Goal: Information Seeking & Learning: Learn about a topic

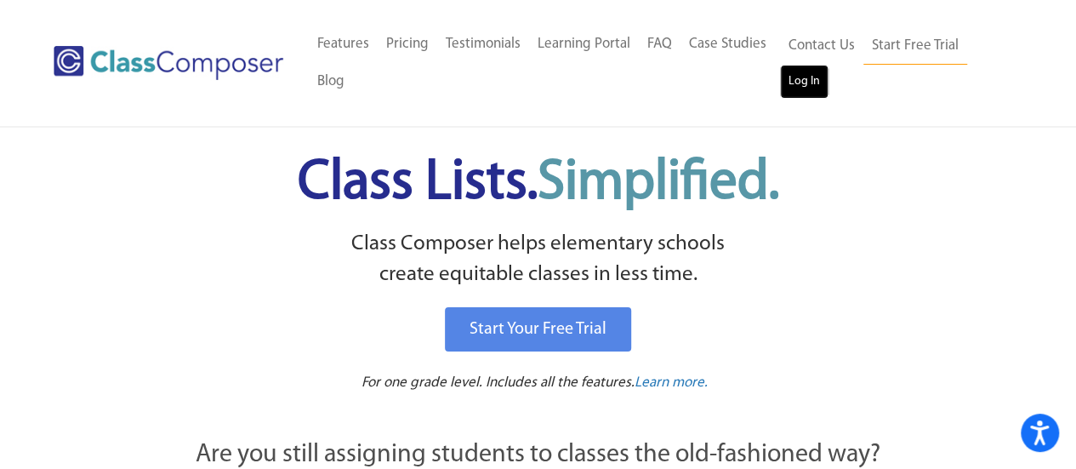
click at [821, 81] on link "Log In" at bounding box center [804, 82] width 48 height 34
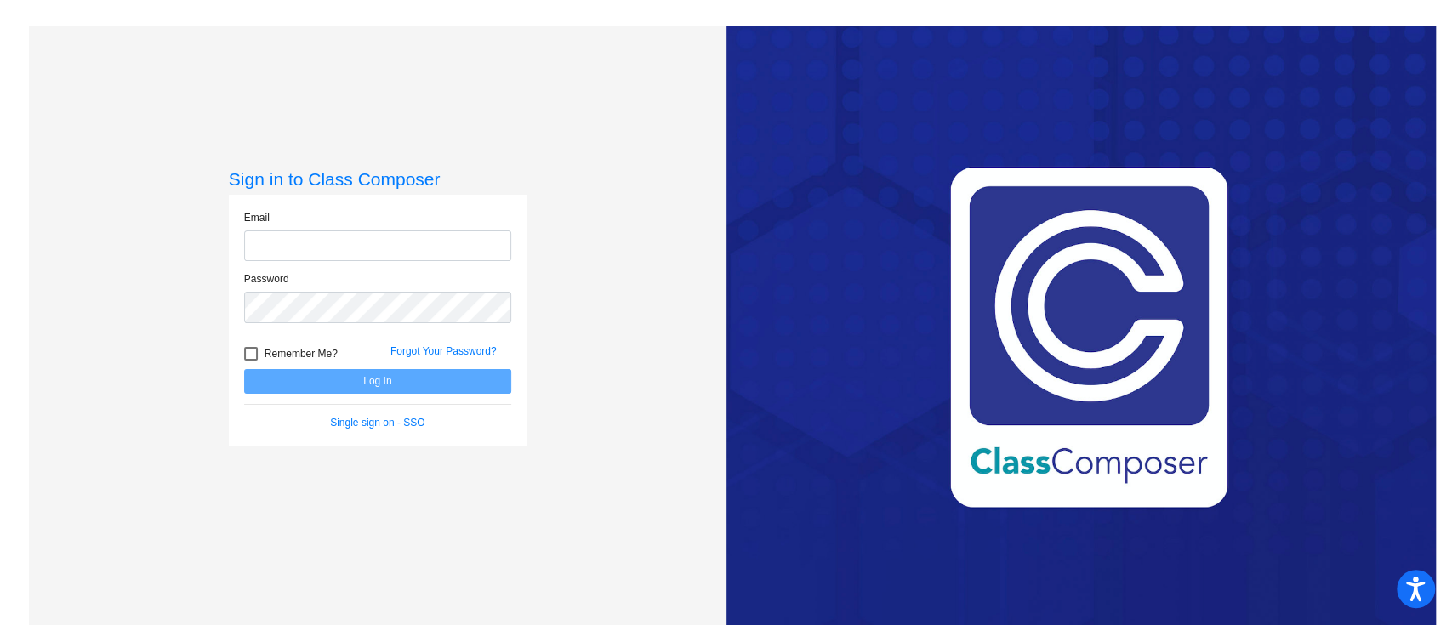
type input "hanesj@crcsd.org"
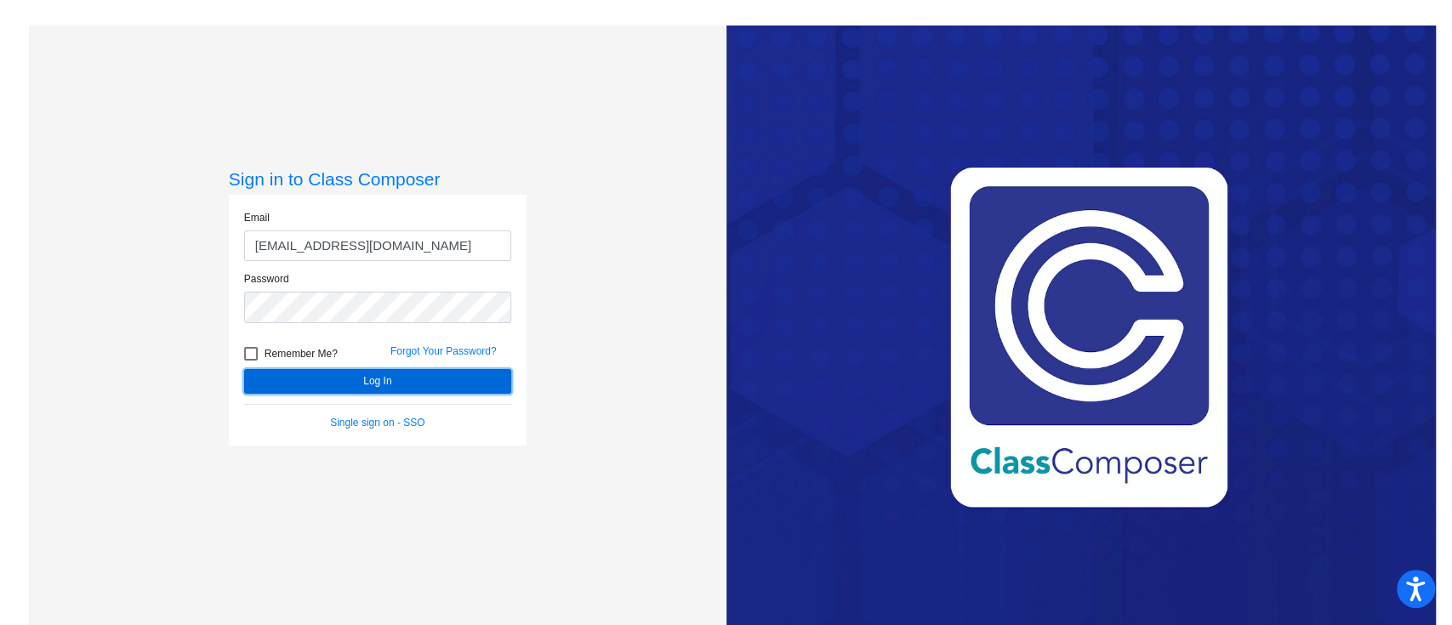
click at [379, 385] on button "Log In" at bounding box center [377, 381] width 267 height 25
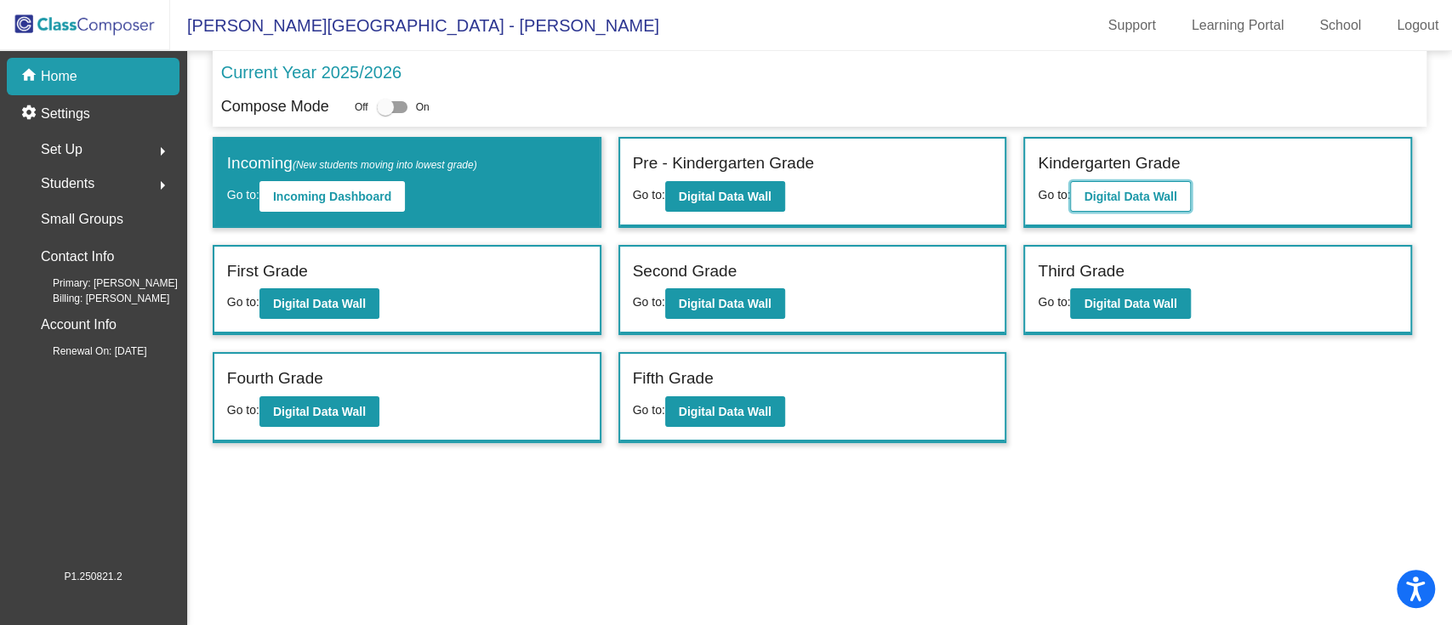
click at [1114, 190] on b "Digital Data Wall" at bounding box center [1130, 197] width 93 height 14
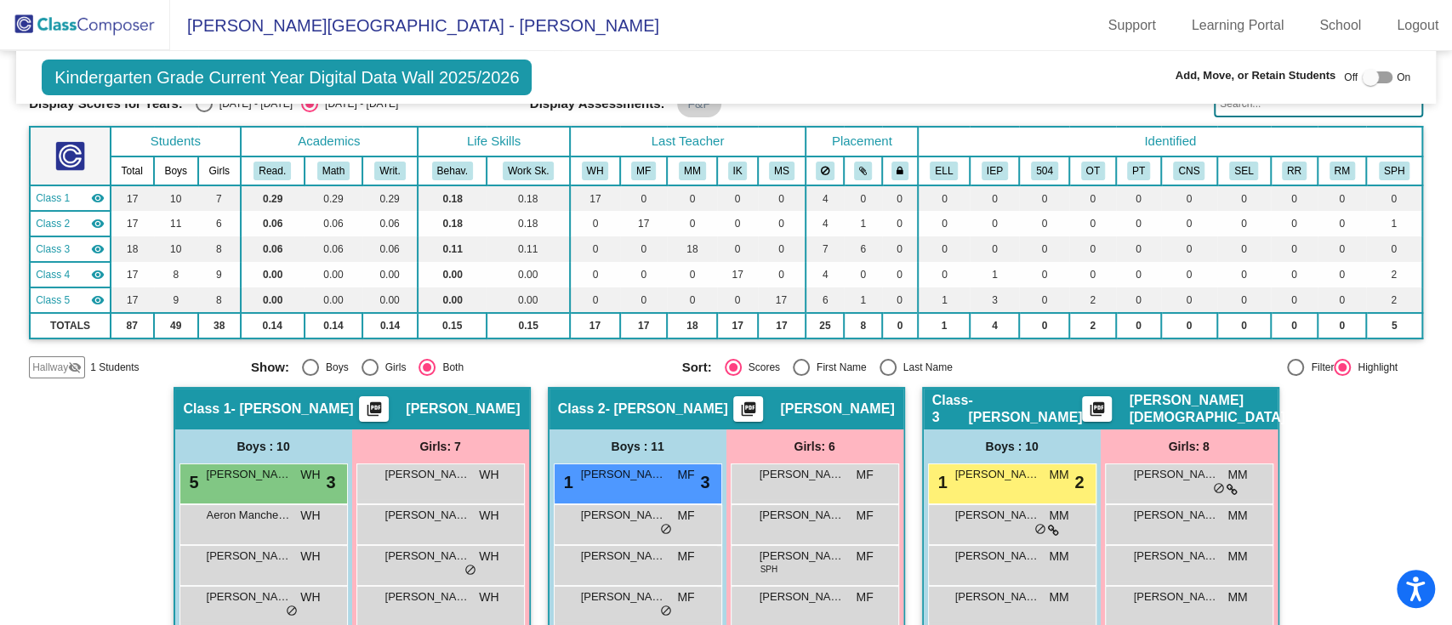
scroll to position [290, 0]
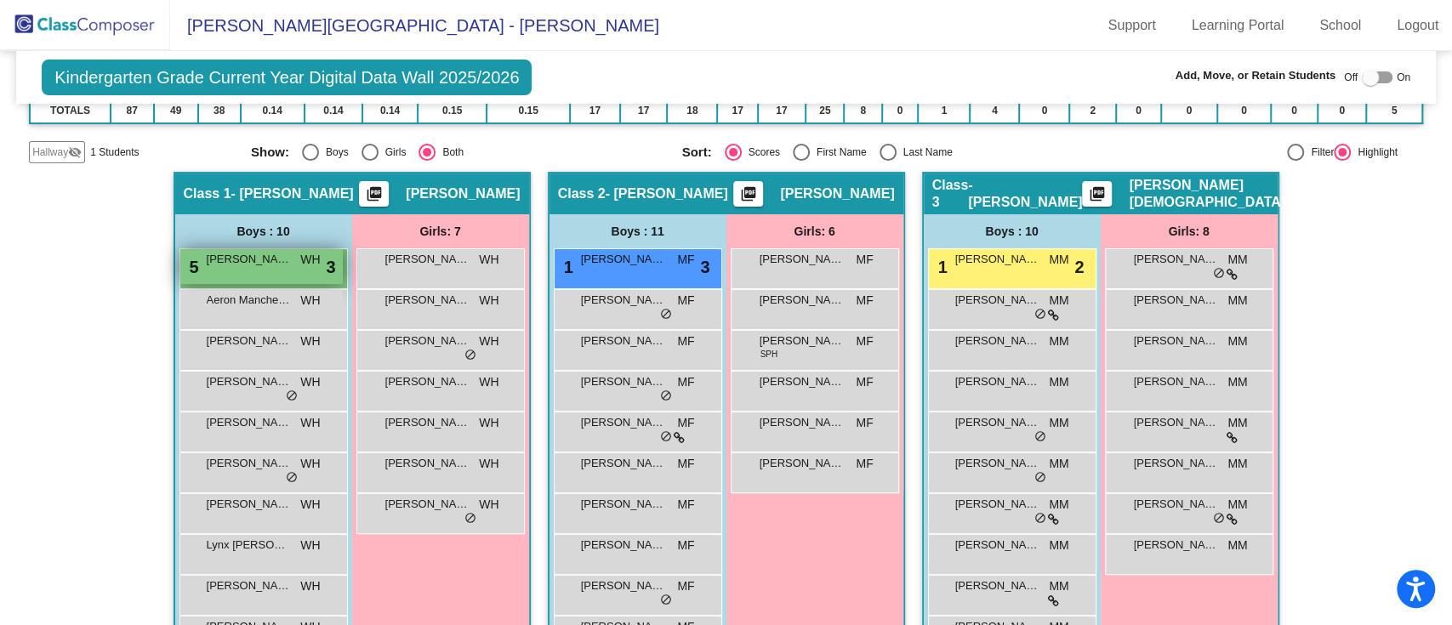
click at [263, 260] on span "Liam Gohde" at bounding box center [249, 259] width 85 height 17
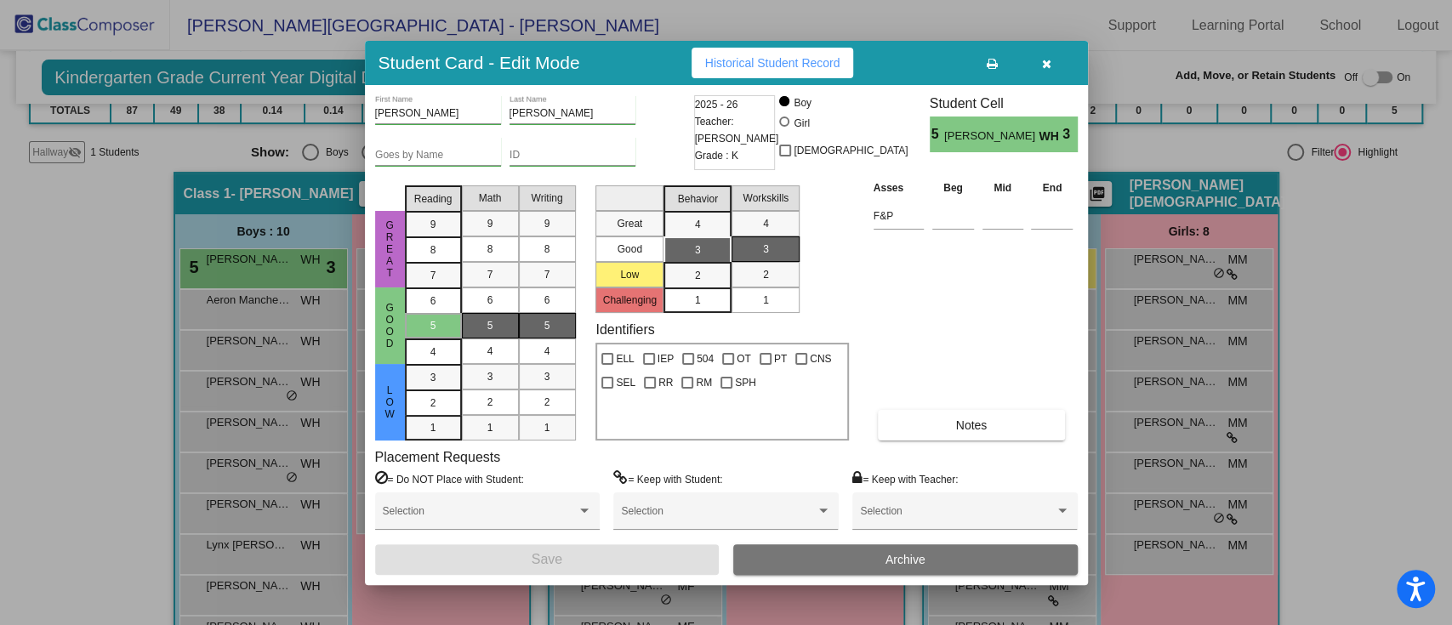
click at [755, 65] on span "Historical Student Record" at bounding box center [772, 63] width 135 height 14
click at [1048, 60] on icon "button" at bounding box center [1046, 64] width 9 height 12
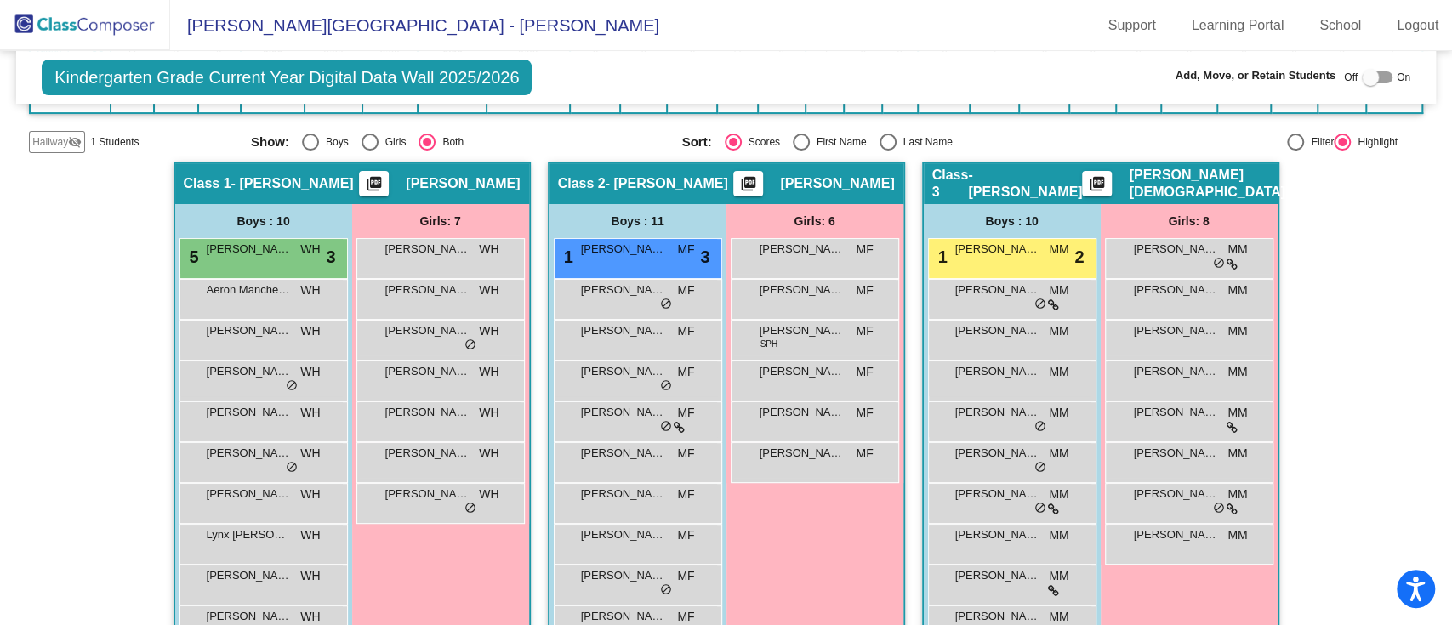
scroll to position [299, 0]
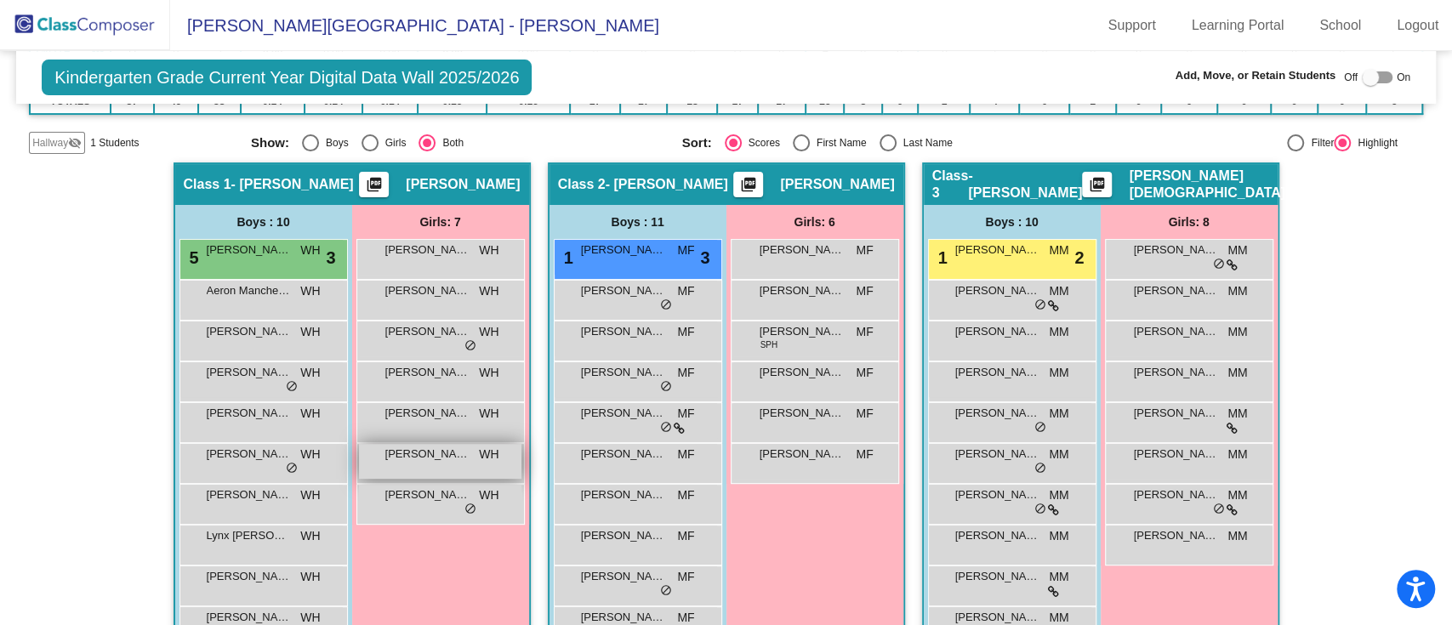
click at [447, 467] on div "Magnolia Dobesh-Hotaling WH lock do_not_disturb_alt" at bounding box center [440, 461] width 162 height 35
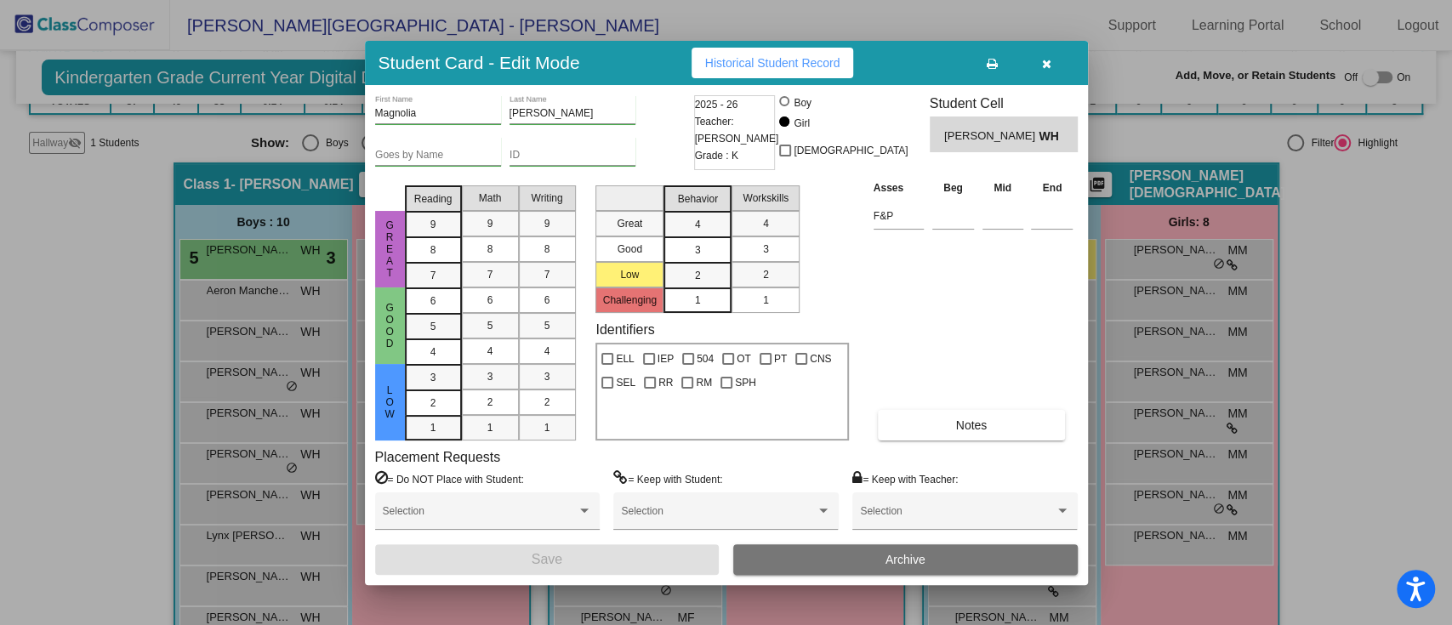
click at [774, 60] on span "Historical Student Record" at bounding box center [772, 63] width 135 height 14
click at [1051, 66] on button "button" at bounding box center [1047, 63] width 54 height 31
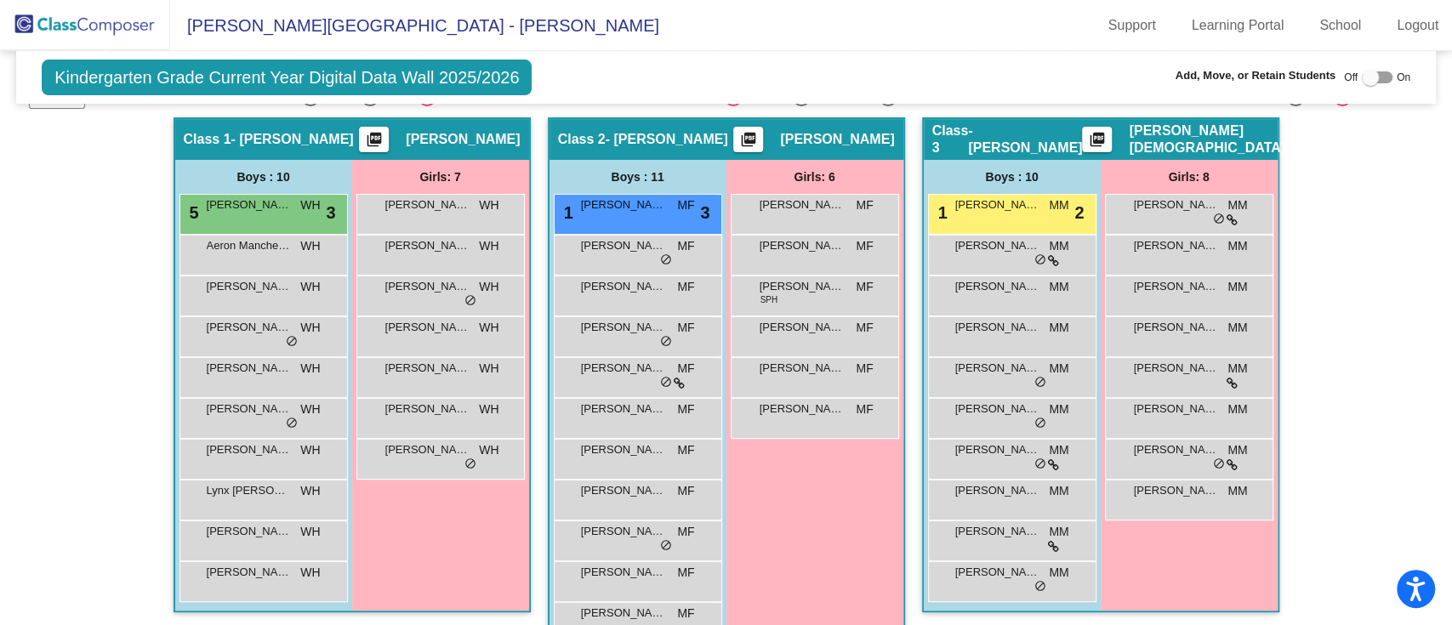
scroll to position [354, 0]
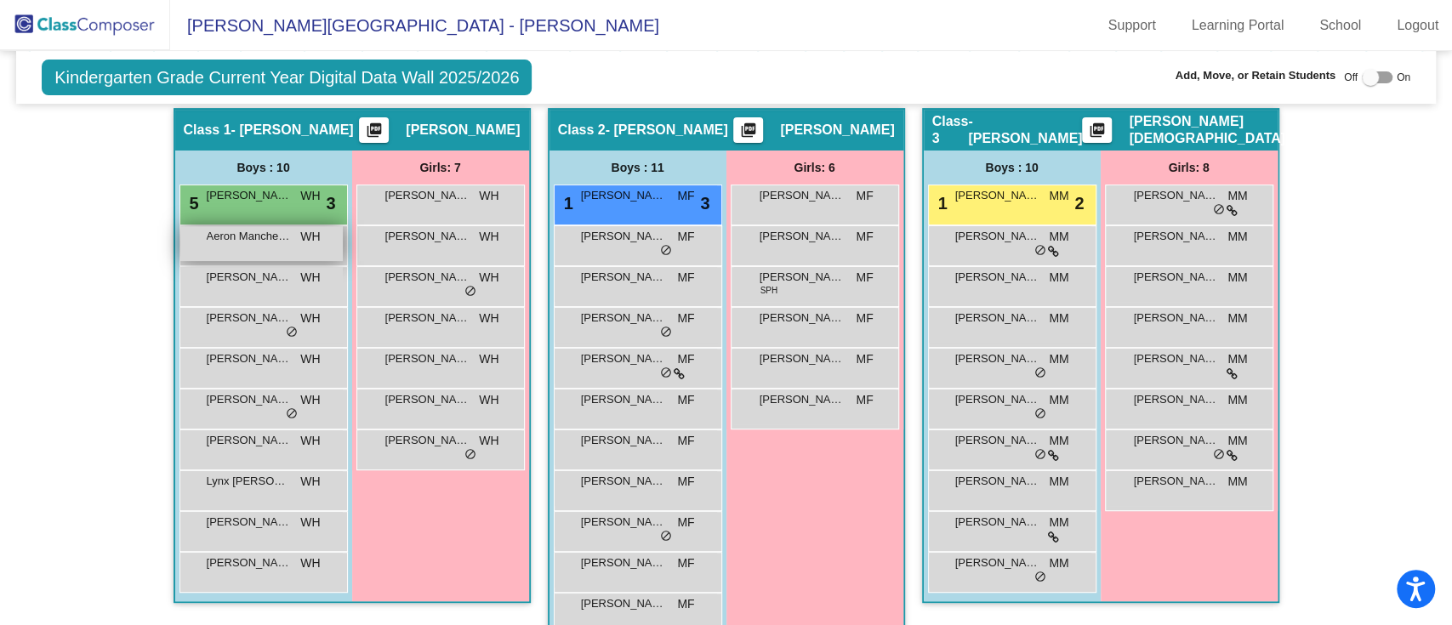
click at [251, 258] on div "Aeron Manchester WH lock do_not_disturb_alt" at bounding box center [261, 243] width 162 height 35
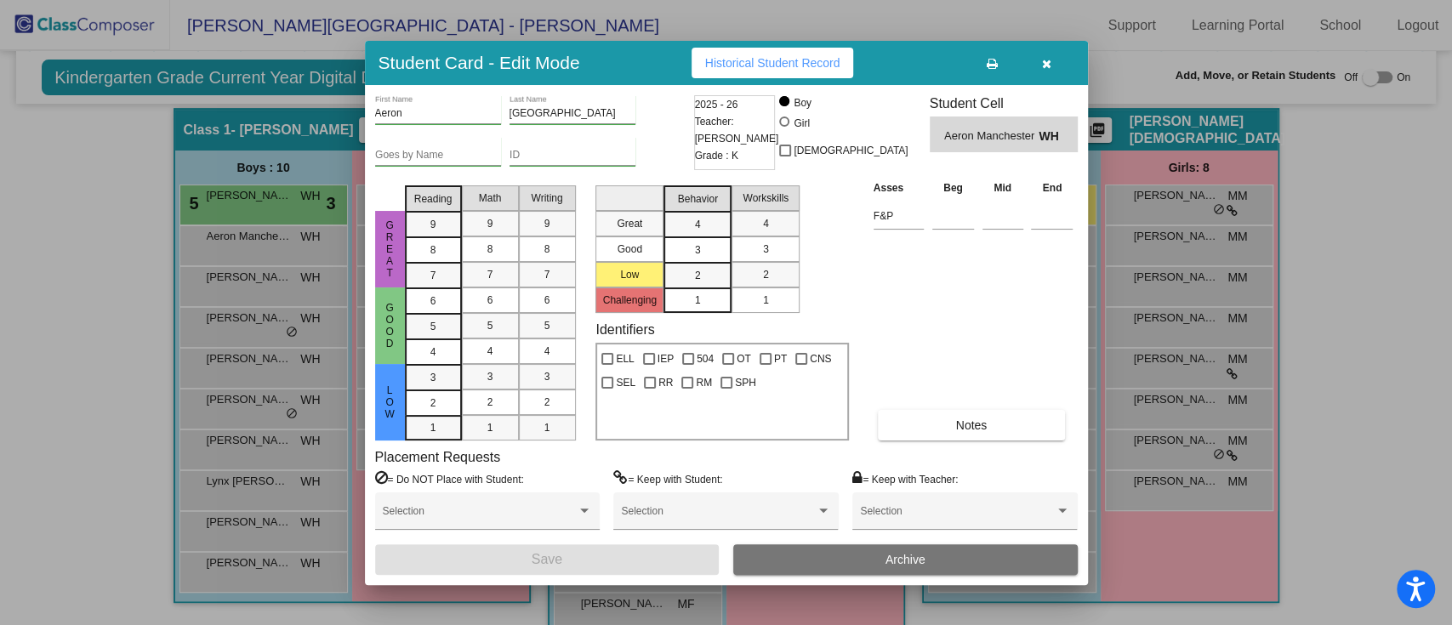
click at [818, 65] on span "Historical Student Record" at bounding box center [772, 63] width 135 height 14
click at [1047, 64] on icon "button" at bounding box center [1046, 64] width 9 height 12
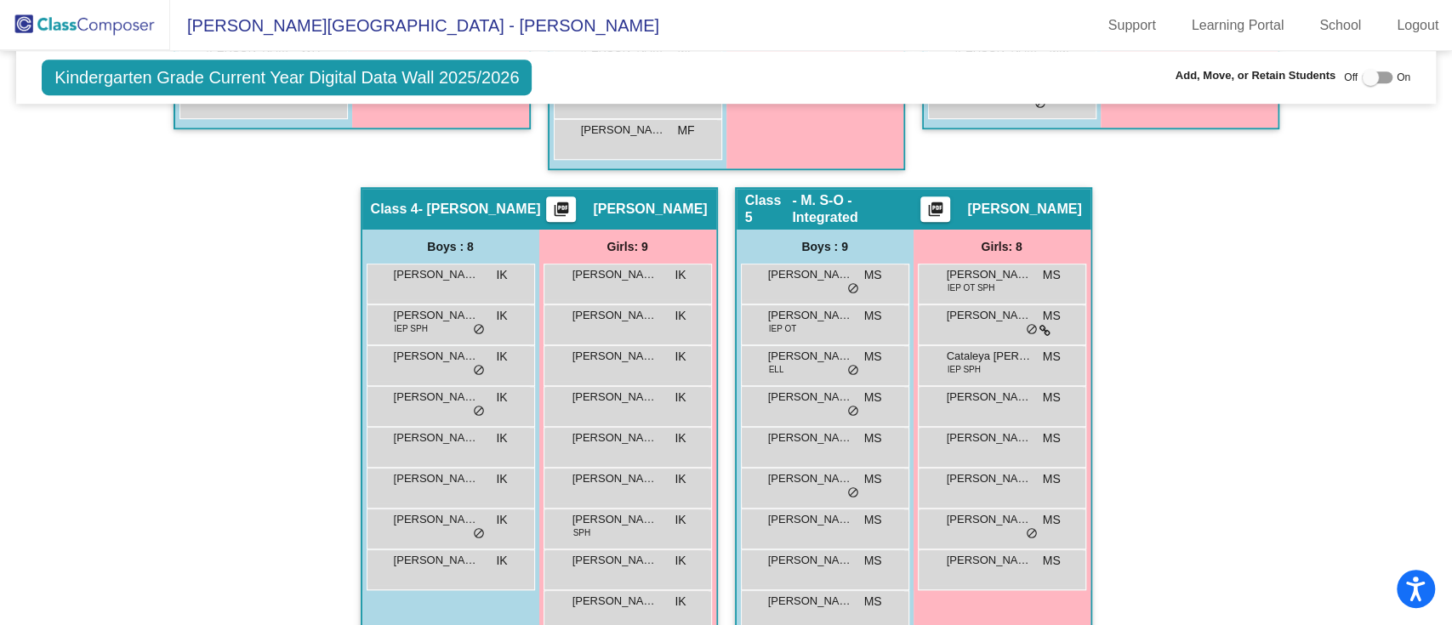
scroll to position [858, 0]
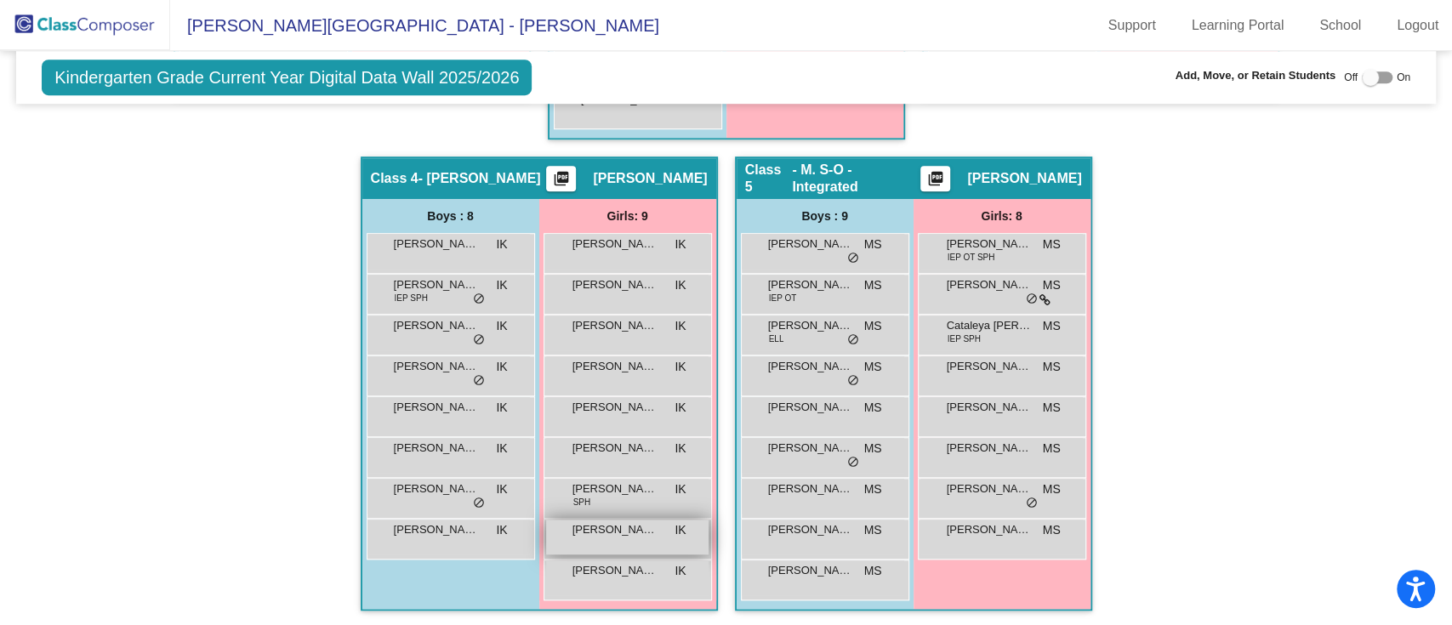
click at [606, 527] on span "Paisly Norton" at bounding box center [614, 529] width 85 height 17
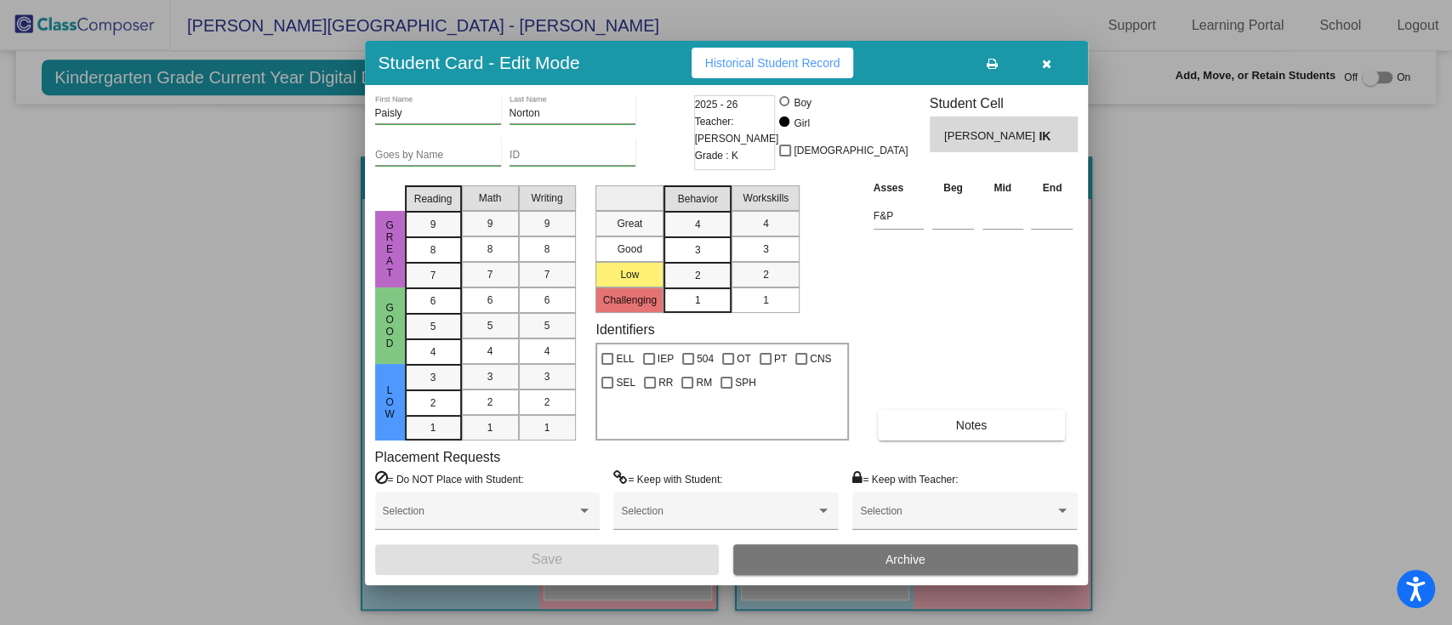
click at [721, 65] on span "Historical Student Record" at bounding box center [772, 63] width 135 height 14
